Goal: Navigation & Orientation: Find specific page/section

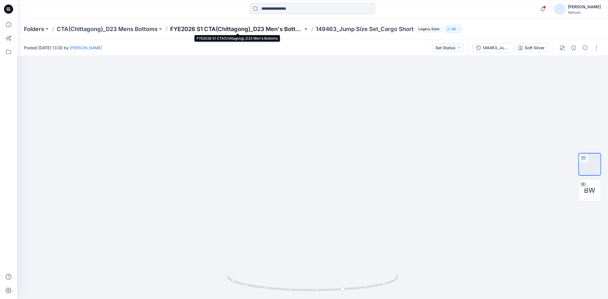
click at [247, 30] on p "FYE2026 S1 CTA(Chittagong)_D23 Men's Bottoms" at bounding box center [236, 29] width 133 height 8
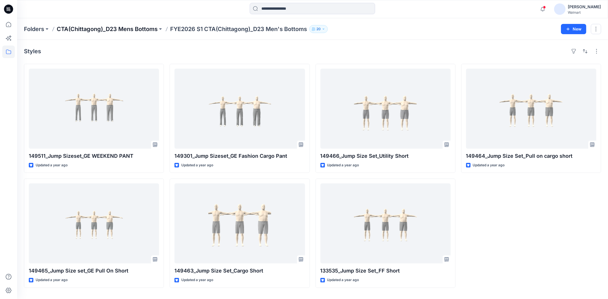
click at [130, 27] on p "CTA(Chittagong)_D23 Mens Bottoms" at bounding box center [107, 29] width 101 height 8
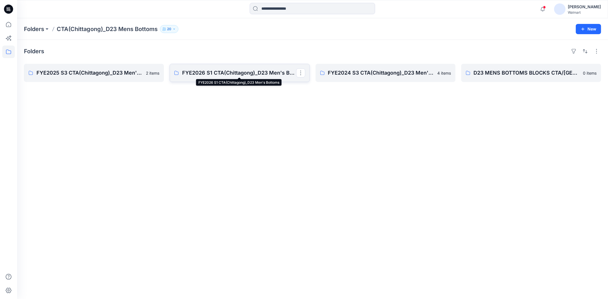
click at [214, 74] on p "FYE2026 S1 CTA(Chittagong)_D23 Men's Bottoms" at bounding box center [239, 73] width 114 height 8
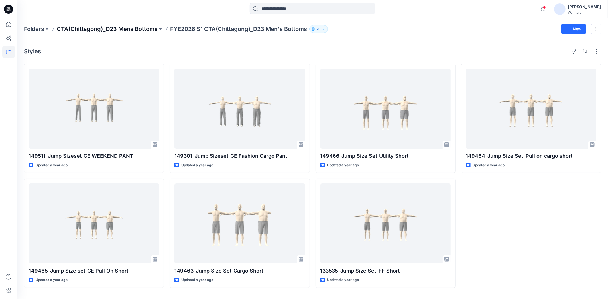
click at [106, 31] on p "CTA(Chittagong)_D23 Mens Bottoms" at bounding box center [107, 29] width 101 height 8
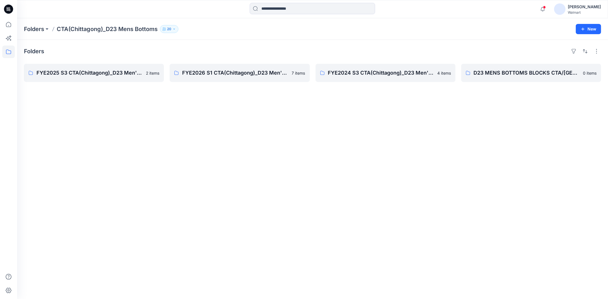
click at [178, 169] on div "Folders FYE2025 S3 CTA(Chittagong)_D23 Men's Bottoms 2 items FYE2026 S1 CTA(Chi…" at bounding box center [312, 169] width 590 height 259
click at [152, 137] on div "Folders FYE2025 S3 CTA(Chittagong)_D23 Men's Bottoms 2 items FYE2026 S1 CTA(Chi…" at bounding box center [312, 169] width 590 height 259
click at [12, 49] on icon at bounding box center [8, 52] width 13 height 13
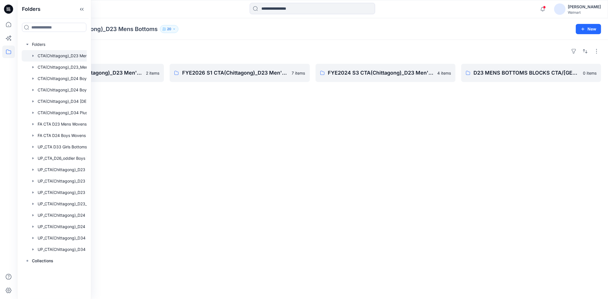
click at [174, 125] on div "Folders FYE2025 S3 CTA(Chittagong)_D23 Men's Bottoms 2 items FYE2026 S1 CTA(Chi…" at bounding box center [312, 169] width 590 height 259
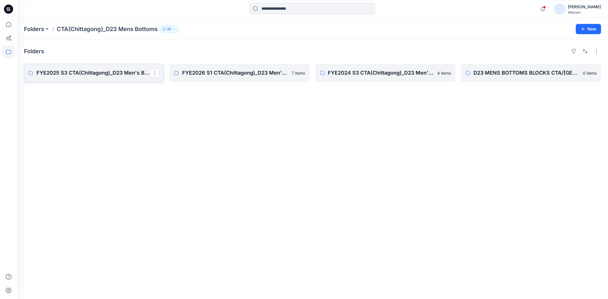
click at [144, 77] on link "FYE2025 S3 CTA(Chittagong)_D23 Men's Bottoms" at bounding box center [94, 73] width 140 height 18
click at [377, 71] on p "FYE2024 S3 CTA(Chittagong)_D23 Men's Bottoms" at bounding box center [385, 73] width 114 height 8
click at [509, 76] on p "D23 MENS BOTTOMS BLOCKS CTA/CHITTAGONG" at bounding box center [530, 73] width 114 height 8
click at [219, 71] on p "FYE2026 S1 CTA(Chittagong)_D23 Men's Bottoms" at bounding box center [239, 73] width 114 height 8
click at [96, 75] on p "FYE2025 S3 CTA(Chittagong)_D23 Men's Bottoms" at bounding box center [93, 73] width 114 height 8
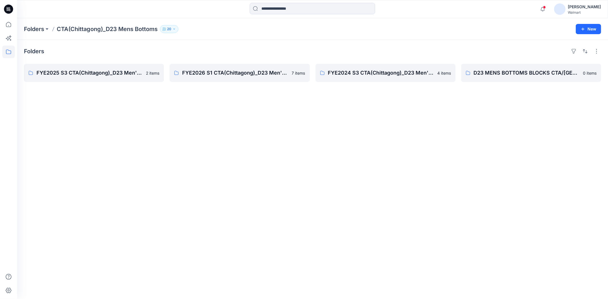
click at [225, 152] on div "Folders FYE2025 S3 CTA(Chittagong)_D23 Men's Bottoms 2 items FYE2026 S1 CTA(Chi…" at bounding box center [312, 169] width 590 height 259
click at [220, 128] on div "Folders FYE2025 S3 CTA(Chittagong)_D23 Men's Bottoms 2 items FYE2026 S1 CTA(Chi…" at bounding box center [312, 169] width 590 height 259
click at [208, 146] on div "Folders FYE2025 S3 CTA(Chittagong)_D23 Men's Bottoms 2 items FYE2026 S1 CTA(Chi…" at bounding box center [312, 169] width 590 height 259
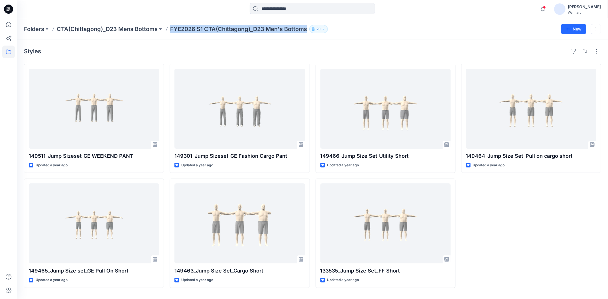
drag, startPoint x: 170, startPoint y: 31, endPoint x: 310, endPoint y: 37, distance: 140.0
click at [310, 37] on div "Folders CTA(Chittagong)_D23 Mens Bottoms FYE2026 S1 CTA(Chittagong)_D23 Men's B…" at bounding box center [312, 29] width 590 height 22
copy div "FYE2026 S1 CTA(Chittagong)_D23 Men's Bottoms 20 New"
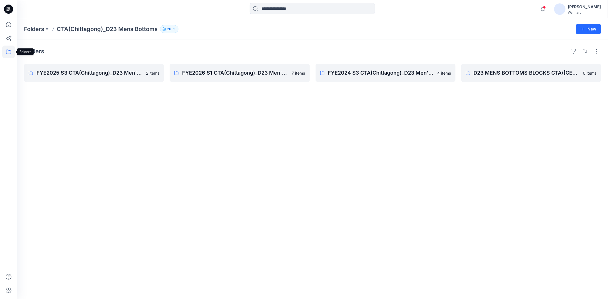
click at [8, 51] on icon at bounding box center [8, 52] width 13 height 13
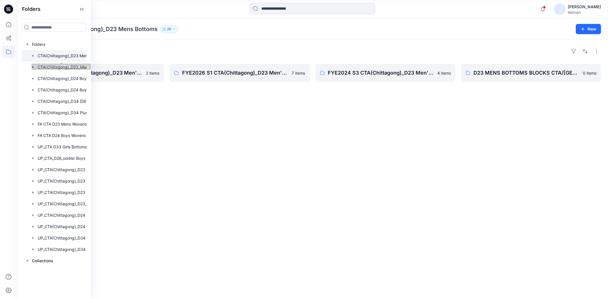
click at [155, 116] on div "Folders FYE2025 S3 CTA(Chittagong)_D23 Men's Bottoms 2 items FYE2026 S1 CTA(Chi…" at bounding box center [312, 169] width 590 height 259
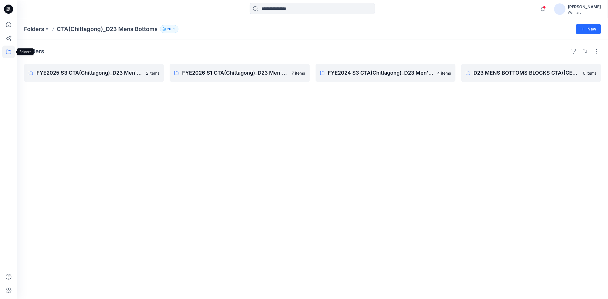
click at [9, 53] on icon at bounding box center [8, 52] width 13 height 13
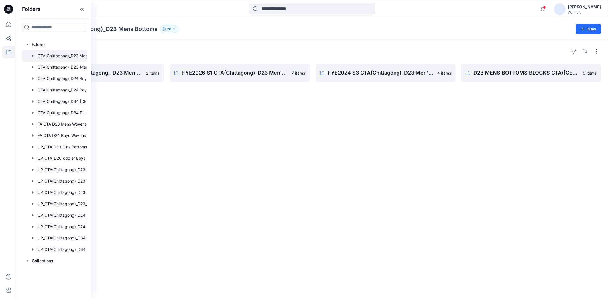
click at [76, 53] on div at bounding box center [62, 55] width 80 height 11
click at [66, 66] on div at bounding box center [62, 67] width 80 height 11
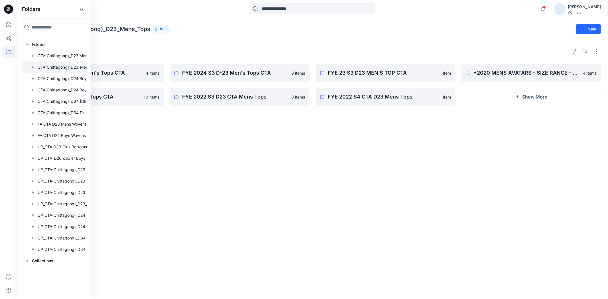
click at [283, 32] on div "Folders CTA(Chittagong)_D23_Mens_Tops 19" at bounding box center [290, 29] width 532 height 8
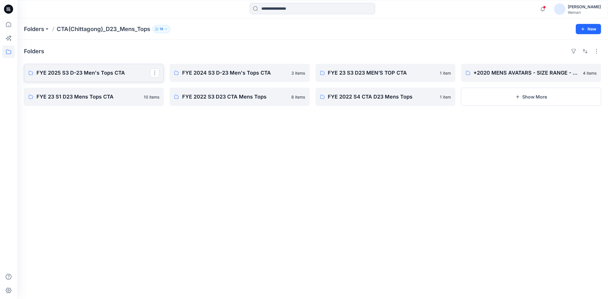
click at [76, 72] on p "FYE 2025 S3 D-23 Men's Tops CTA" at bounding box center [93, 73] width 114 height 8
click at [534, 73] on p "*2020 MENS AVATARS - SIZE RANGE - WOVEN TOP REVIEW" at bounding box center [530, 73] width 114 height 8
click at [396, 151] on div "Folders FYE 2025 S3 D-23 Men's Tops CTA 4 items FYE 23 S1 D23 Mens Tops CTA 10 …" at bounding box center [312, 169] width 590 height 259
click at [6, 49] on icon at bounding box center [8, 52] width 13 height 13
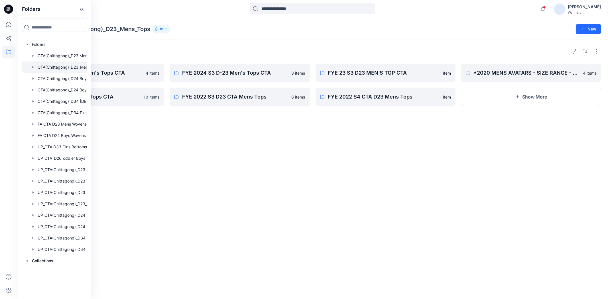
click at [191, 148] on div "Folders FYE 2025 S3 D-23 Men's Tops CTA 4 items FYE 23 S1 D23 Mens Tops CTA 10 …" at bounding box center [312, 169] width 590 height 259
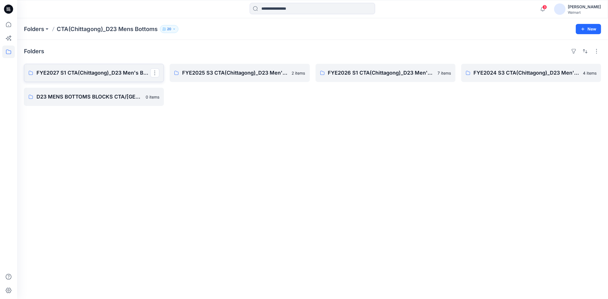
click at [109, 69] on p "FYE2027 S1 CTA(Chittagong)_D23 Men's Bottoms" at bounding box center [93, 73] width 114 height 8
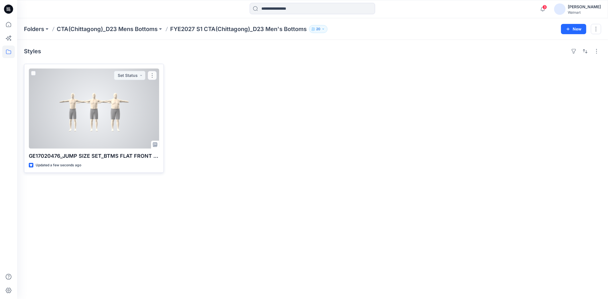
click at [150, 110] on div at bounding box center [94, 109] width 130 height 80
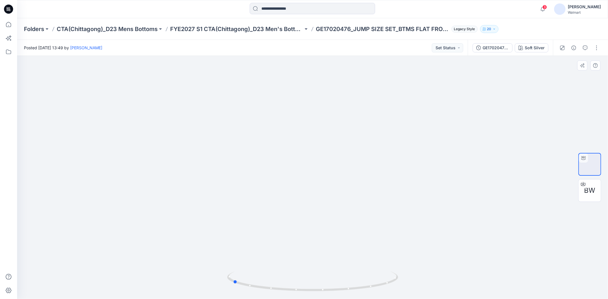
drag, startPoint x: 314, startPoint y: 289, endPoint x: 386, endPoint y: 245, distance: 83.8
click at [405, 286] on div at bounding box center [312, 177] width 590 height 243
drag, startPoint x: 235, startPoint y: 283, endPoint x: 114, endPoint y: 260, distance: 123.4
click at [114, 260] on div at bounding box center [312, 177] width 590 height 243
click at [546, 9] on span "3" at bounding box center [544, 7] width 5 height 5
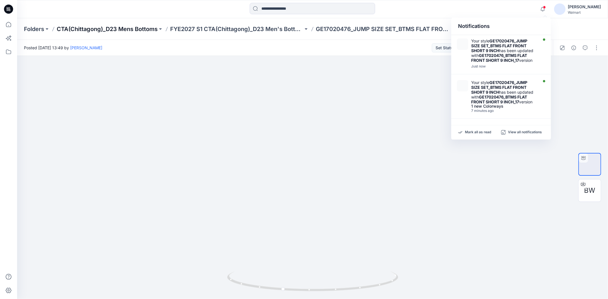
click at [118, 32] on p "CTA(Chittagong)_D23 Mens Bottoms" at bounding box center [107, 29] width 101 height 8
